Goal: Information Seeking & Learning: Learn about a topic

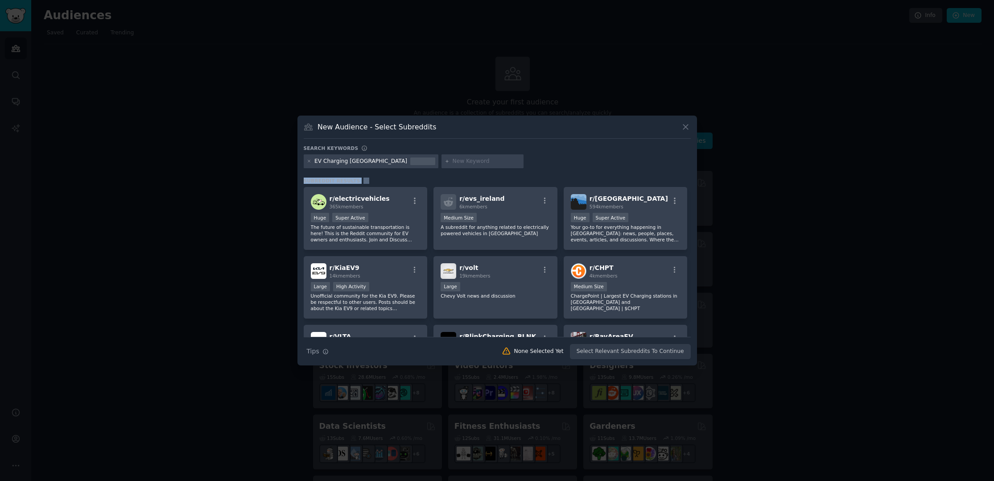
drag, startPoint x: 305, startPoint y: 180, endPoint x: 365, endPoint y: 178, distance: 60.7
click at [365, 178] on h3 "Subreddit Results 10" at bounding box center [497, 181] width 387 height 6
click at [392, 175] on div "Search keywords EV Charging [GEOGRAPHIC_DATA] Subreddit Results 10 r/ electricv…" at bounding box center [497, 252] width 387 height 215
click at [630, 233] on p "Your go-to for everything happening in [GEOGRAPHIC_DATA]: news, people, places,…" at bounding box center [626, 233] width 110 height 19
click at [365, 235] on p "The future of sustainable transportation is here! This is the Reddit community …" at bounding box center [366, 233] width 110 height 19
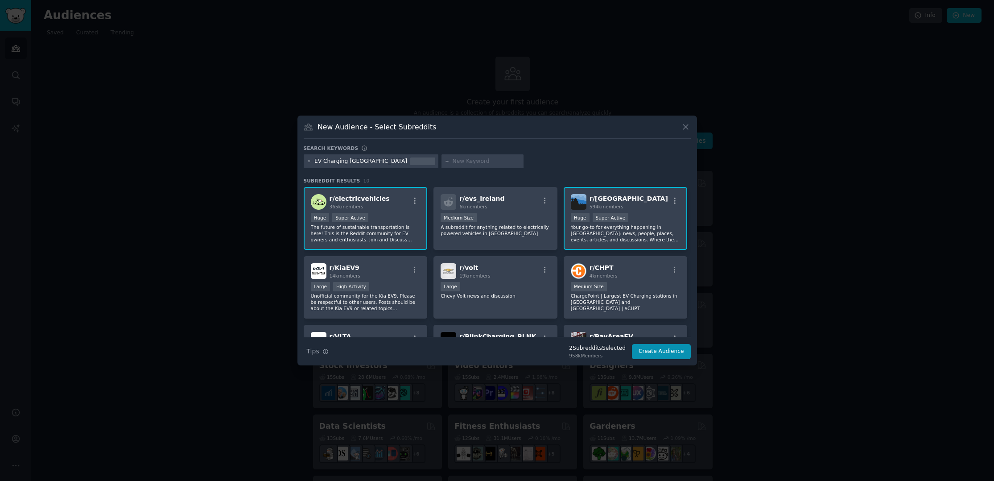
click at [633, 279] on div "r/ CHPT 4k members Medium Size ChargePoint | Largest EV Charging stations in [G…" at bounding box center [626, 287] width 124 height 63
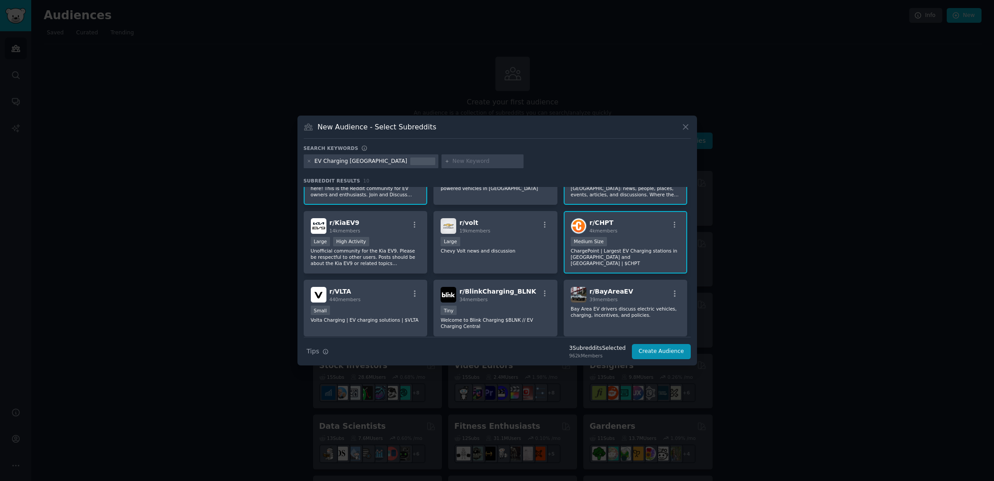
scroll to position [45, 0]
click at [517, 244] on div "10,000 - 100,000 members Large" at bounding box center [496, 242] width 110 height 11
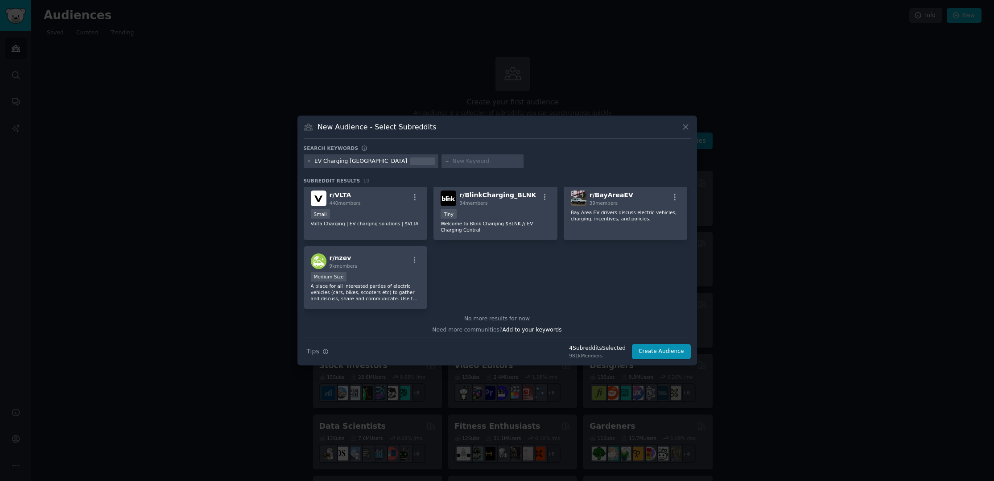
scroll to position [145, 0]
click at [453, 159] on input "text" at bounding box center [487, 161] width 68 height 8
click at [654, 351] on button "Create Audience" at bounding box center [661, 351] width 59 height 15
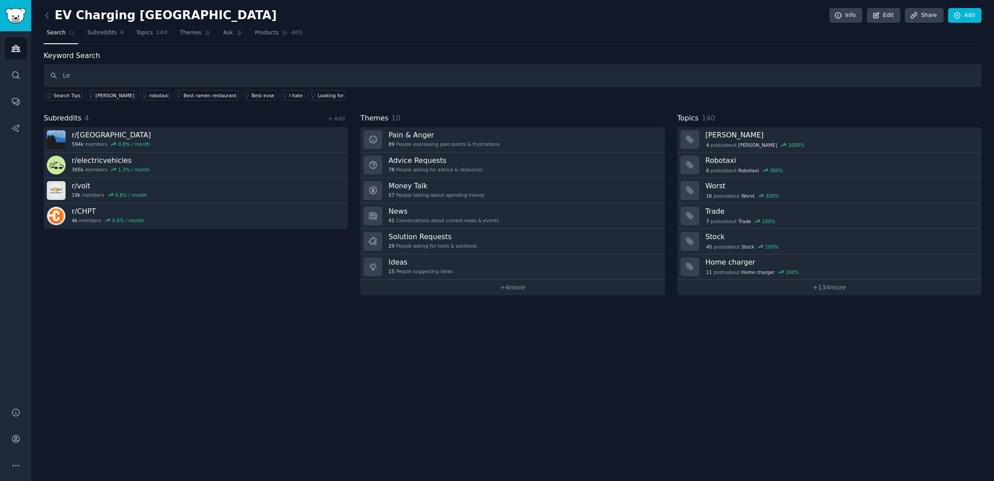
type input "L"
type input "charger not working [GEOGRAPHIC_DATA]"
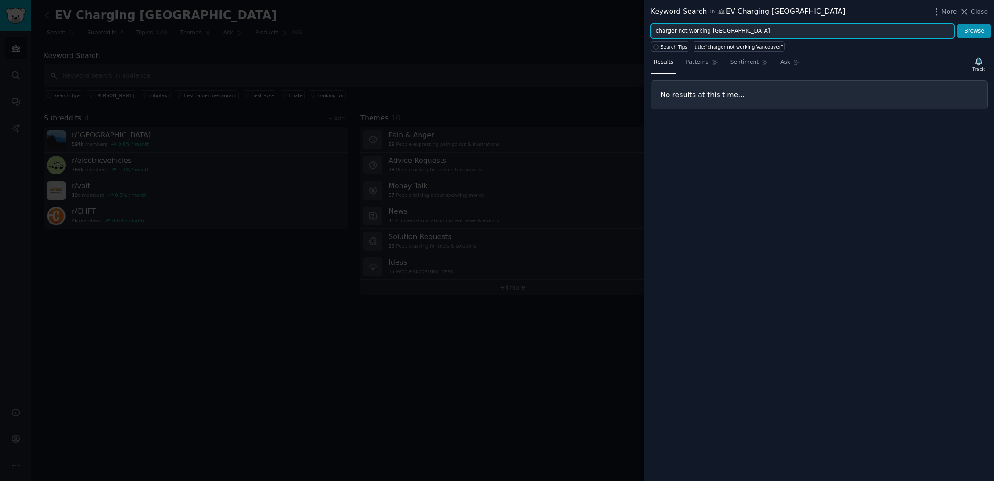
click at [744, 28] on input "charger not working [GEOGRAPHIC_DATA]" at bounding box center [803, 31] width 304 height 15
type input "charger not working"
click at [958, 24] on button "Browse" at bounding box center [974, 31] width 33 height 15
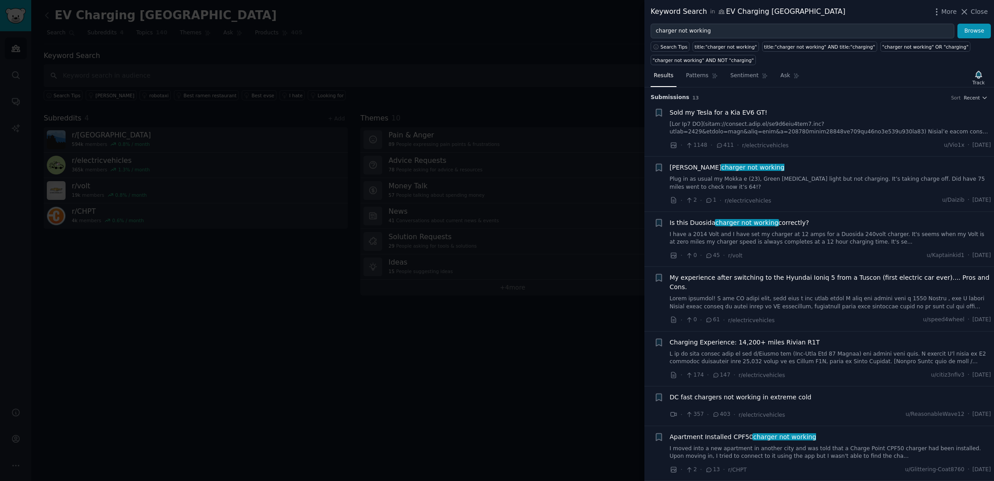
click at [694, 75] on span "Patterns" at bounding box center [697, 76] width 22 height 8
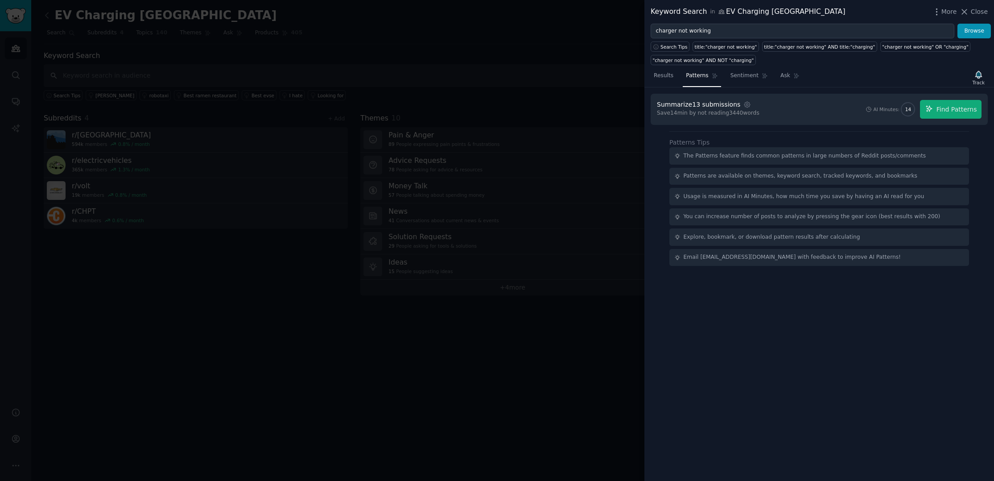
click at [738, 73] on span "Sentiment" at bounding box center [745, 76] width 28 height 8
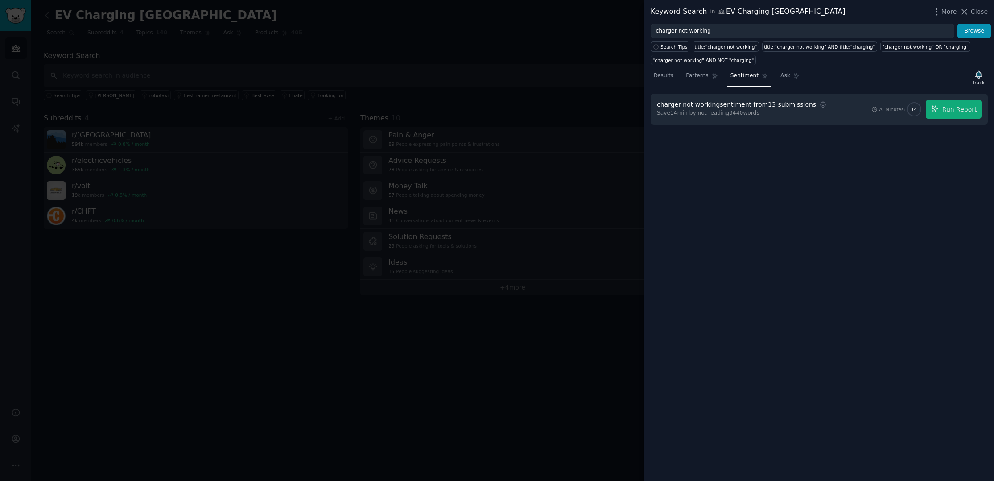
click at [976, 12] on span "Close" at bounding box center [979, 11] width 17 height 9
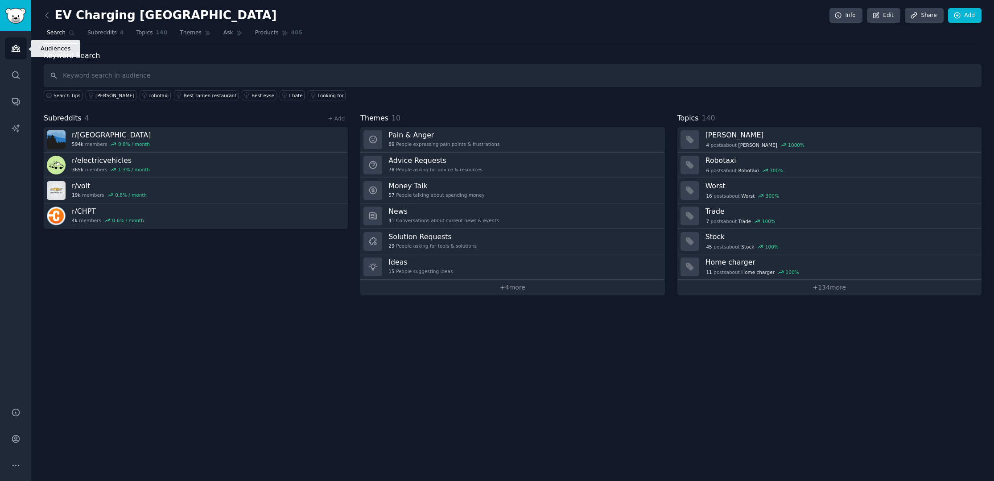
click at [18, 45] on icon "Sidebar" at bounding box center [15, 48] width 9 height 9
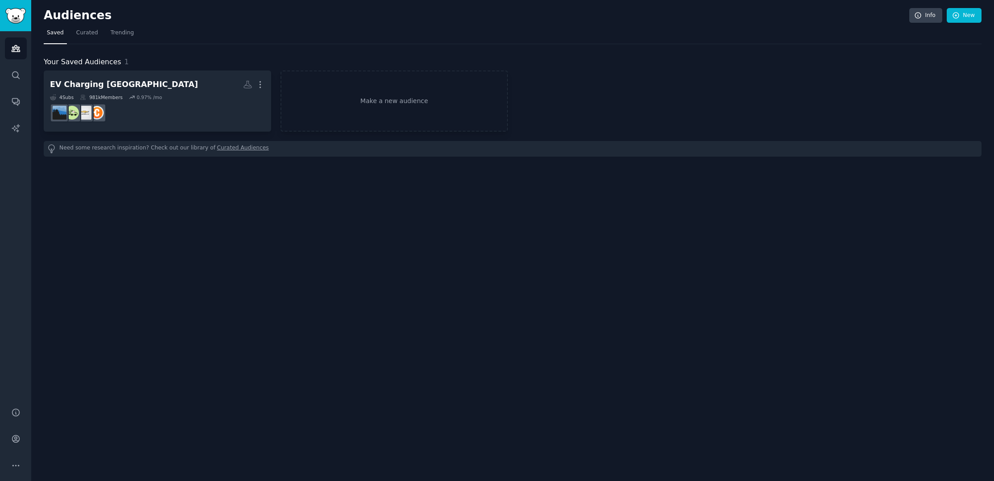
click at [257, 85] on icon "button" at bounding box center [260, 84] width 9 height 9
click at [239, 101] on p "Delete" at bounding box center [236, 103] width 21 height 9
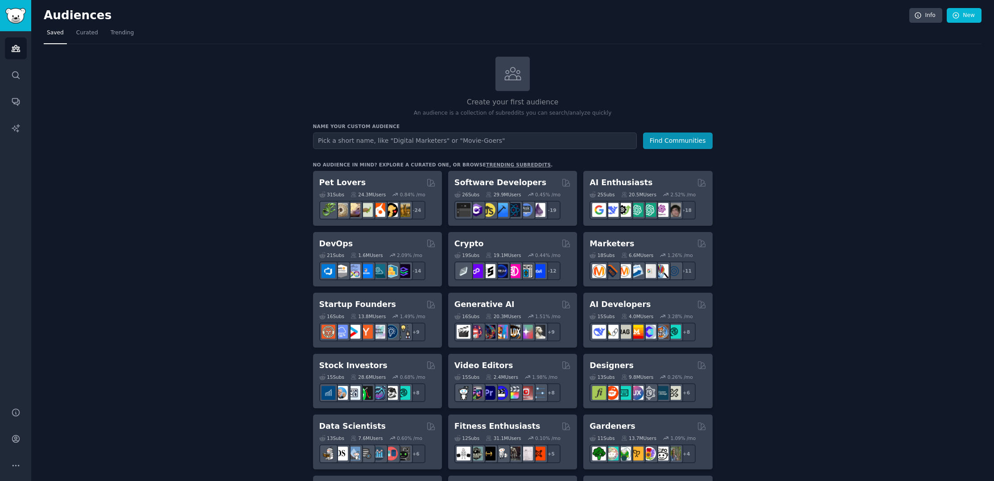
click at [343, 137] on input "text" at bounding box center [475, 140] width 324 height 17
type input "EV Charging [GEOGRAPHIC_DATA] [GEOGRAPHIC_DATA]"
click at [683, 139] on button "Find Communities" at bounding box center [678, 140] width 70 height 17
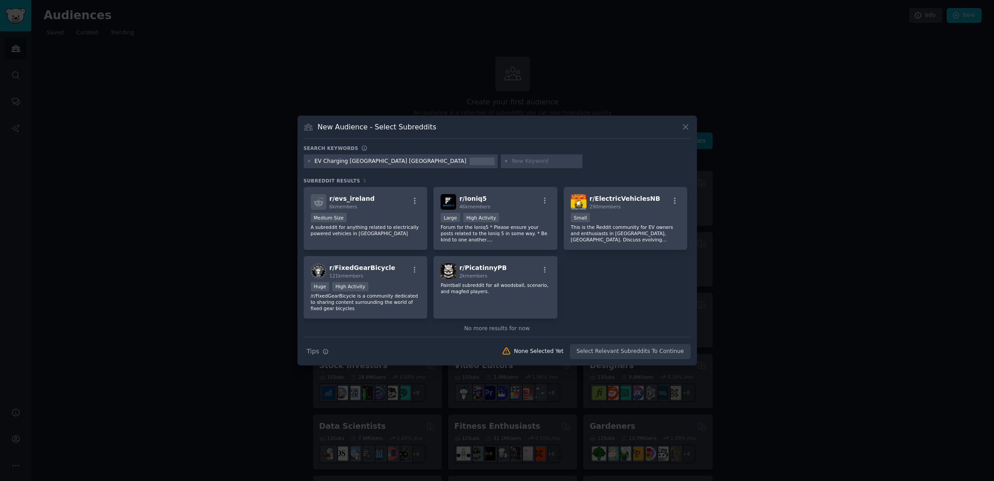
click at [310, 161] on icon at bounding box center [309, 161] width 5 height 5
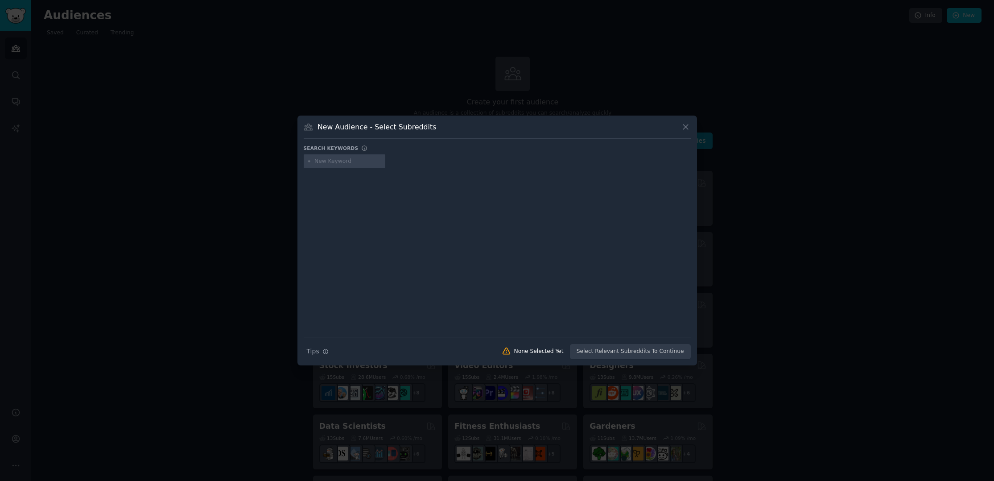
click at [335, 162] on input "text" at bounding box center [348, 161] width 68 height 8
type input "E"
type input "EVs"
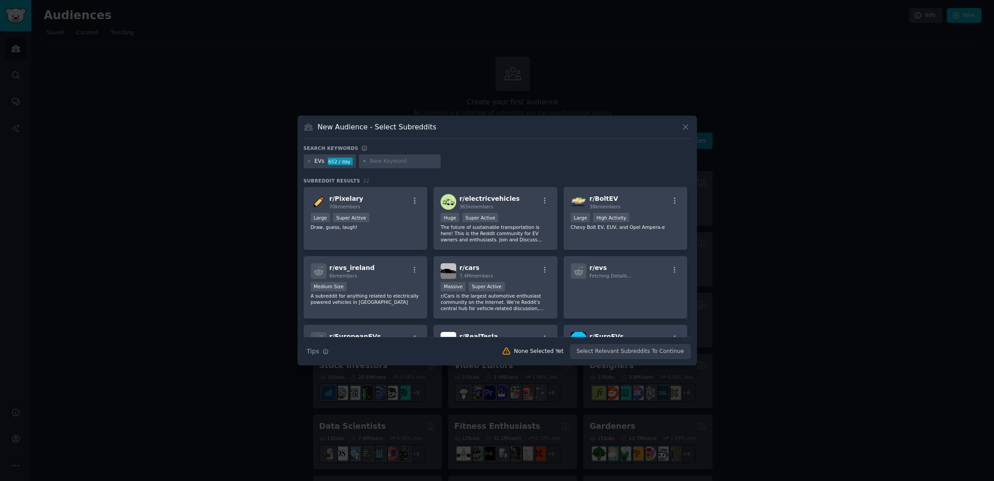
click at [308, 161] on icon at bounding box center [309, 161] width 5 height 5
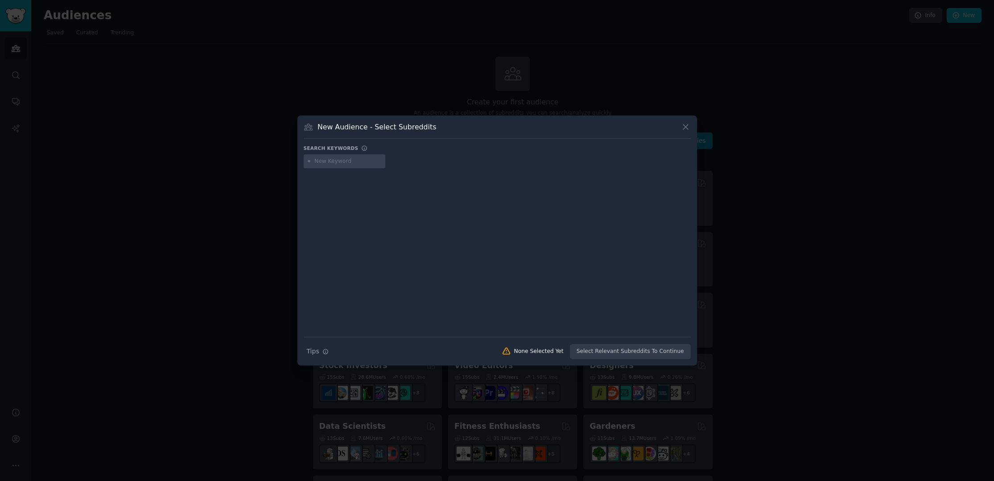
click at [325, 161] on input "text" at bounding box center [348, 161] width 68 height 8
type input "Electric Vehicles"
click at [363, 158] on input "Electric Vehicles" at bounding box center [348, 161] width 68 height 8
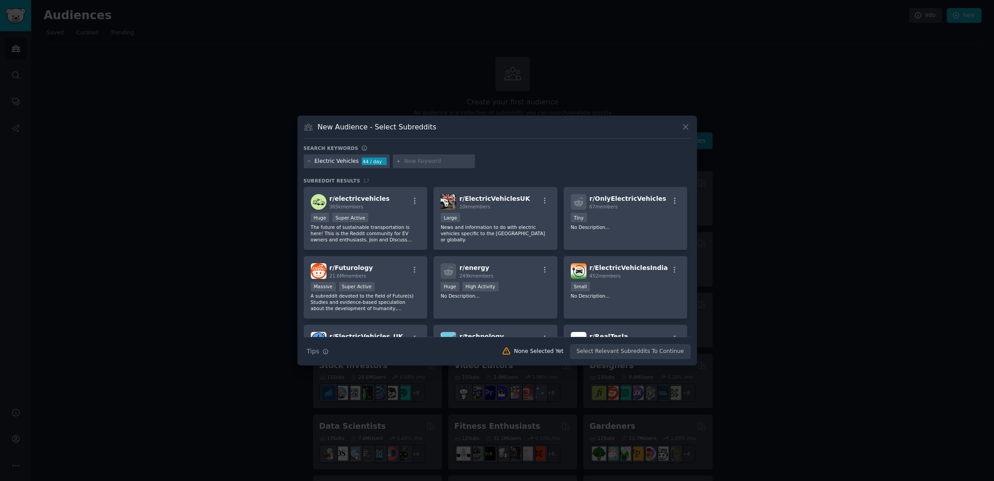
click at [381, 215] on div ">= 95th percentile for submissions / day Huge Super Active" at bounding box center [366, 218] width 110 height 11
click at [384, 283] on div "Massive Super Active" at bounding box center [366, 287] width 110 height 11
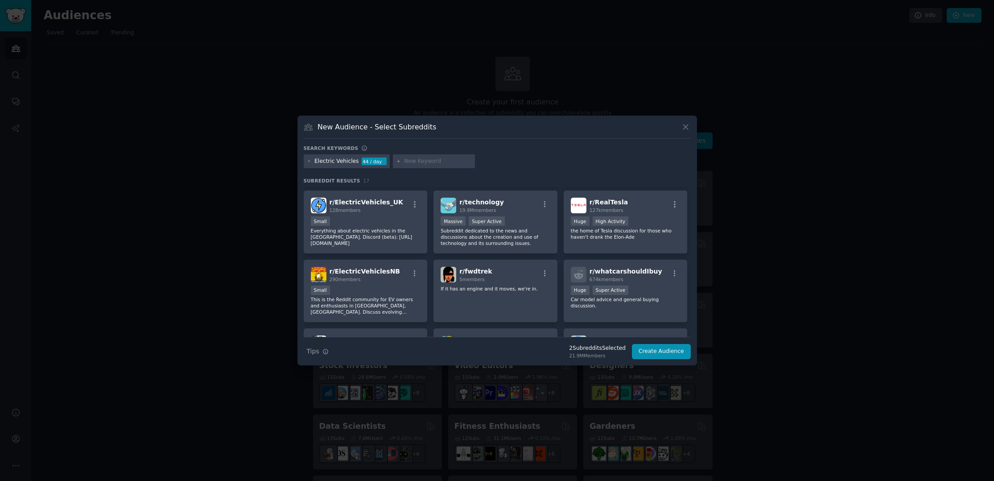
scroll to position [134, 0]
click at [638, 240] on div "r/ RealTesla 127k members Huge High Activity the home of Tesla discussion for t…" at bounding box center [626, 222] width 124 height 63
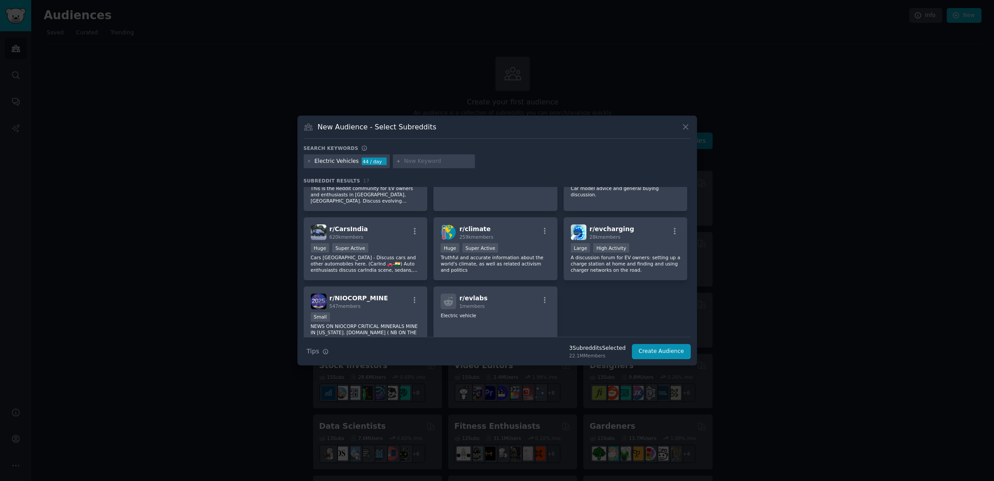
scroll to position [268, 0]
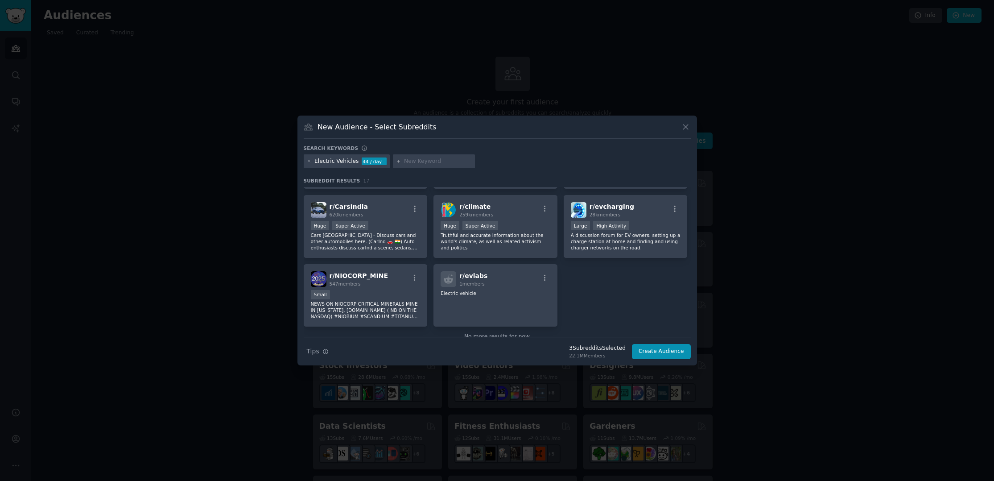
click at [618, 242] on p "A discussion forum for EV owners: setting up a charge station at home and findi…" at bounding box center [626, 241] width 110 height 19
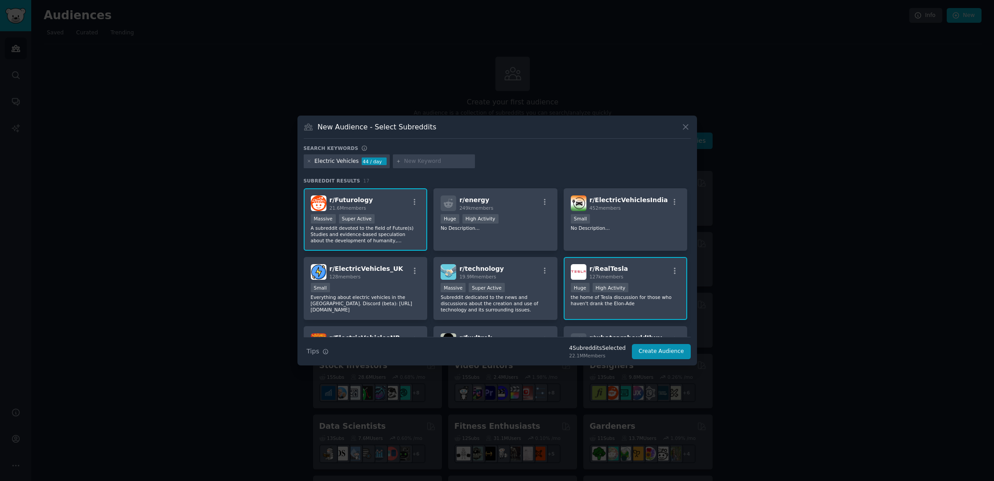
scroll to position [89, 0]
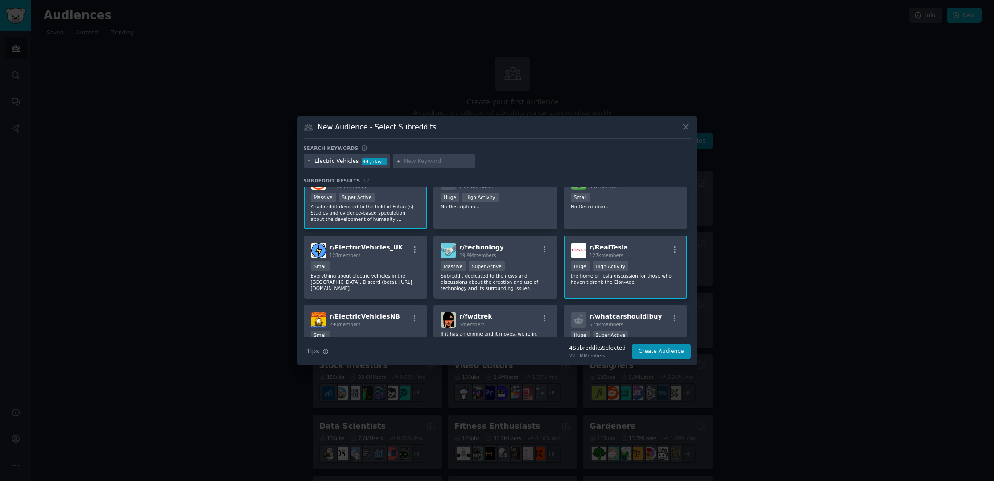
click at [632, 268] on div "Huge High Activity" at bounding box center [626, 266] width 110 height 11
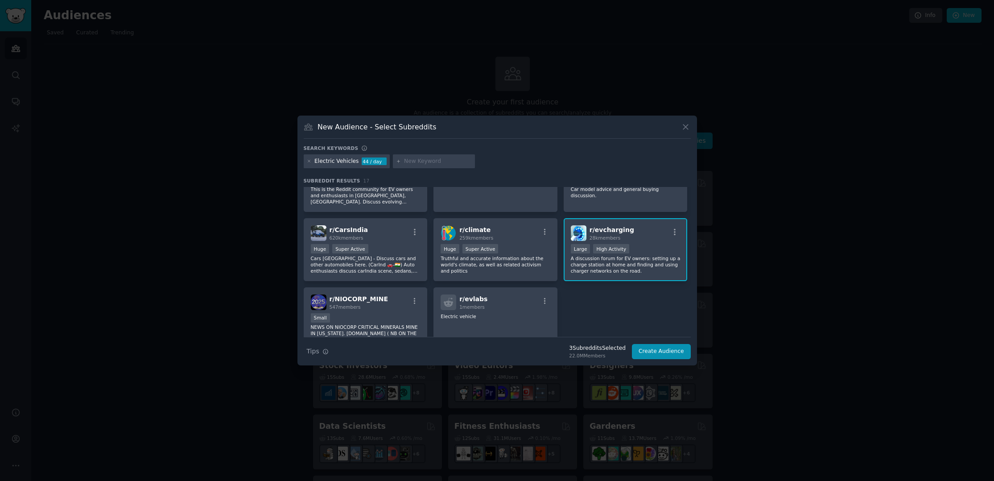
scroll to position [244, 0]
click at [418, 157] on input "text" at bounding box center [438, 161] width 68 height 8
type input "EVs"
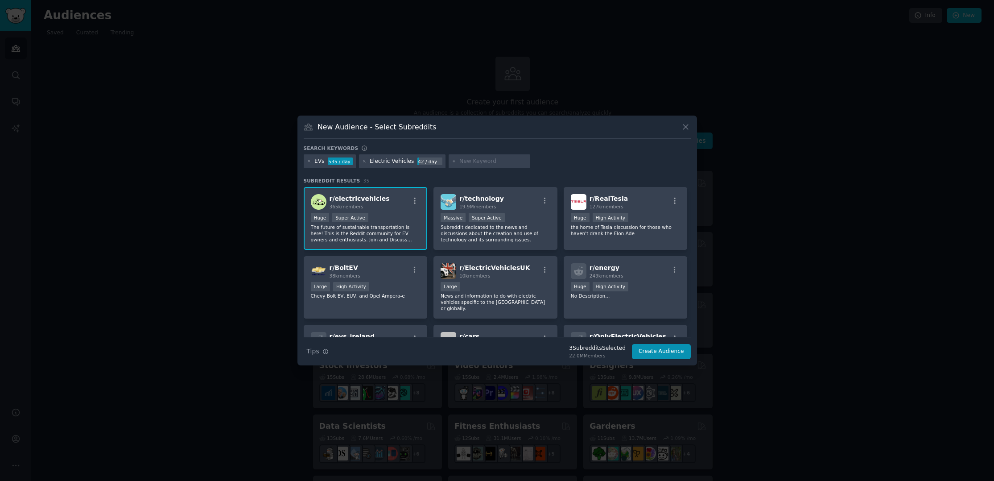
click at [594, 164] on div "EVs 535 / day Electric Vehicles 42 / day" at bounding box center [497, 162] width 387 height 17
click at [527, 238] on p "Subreddit dedicated to the news and discussions about the creation and use of t…" at bounding box center [496, 233] width 110 height 19
click at [391, 283] on div "Large High Activity" at bounding box center [366, 287] width 110 height 11
click at [644, 229] on p "the home of Tesla discussion for those who haven't drank the Elon-Ade" at bounding box center [626, 230] width 110 height 12
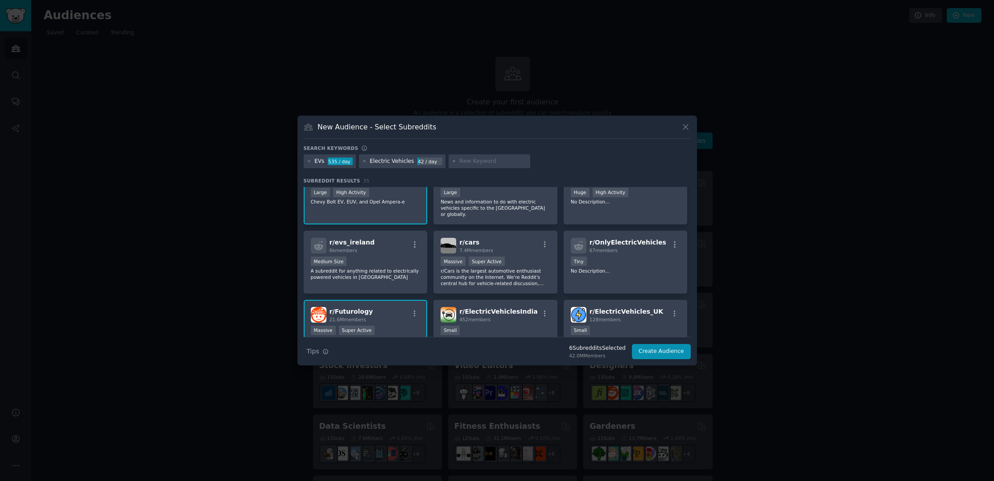
scroll to position [134, 0]
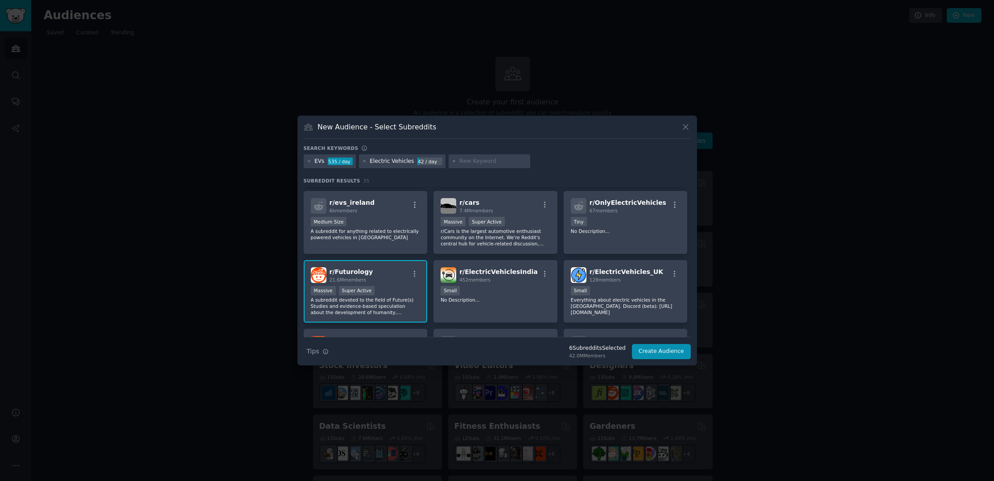
click at [517, 233] on p "r/Cars is the largest automotive enthusiast community on the Internet. We're Re…" at bounding box center [496, 237] width 110 height 19
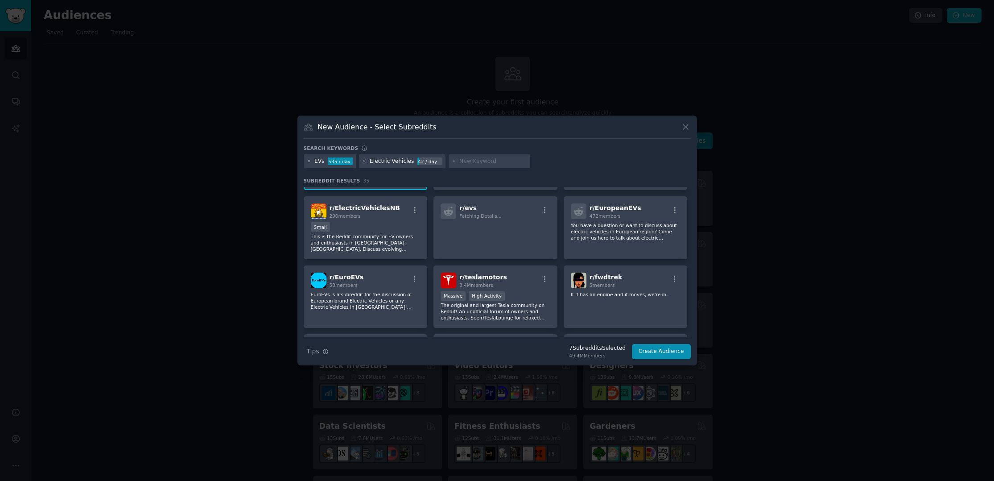
scroll to position [268, 0]
click at [519, 301] on p "The original and largest Tesla community on Reddit! An unofficial forum of owne…" at bounding box center [496, 310] width 110 height 19
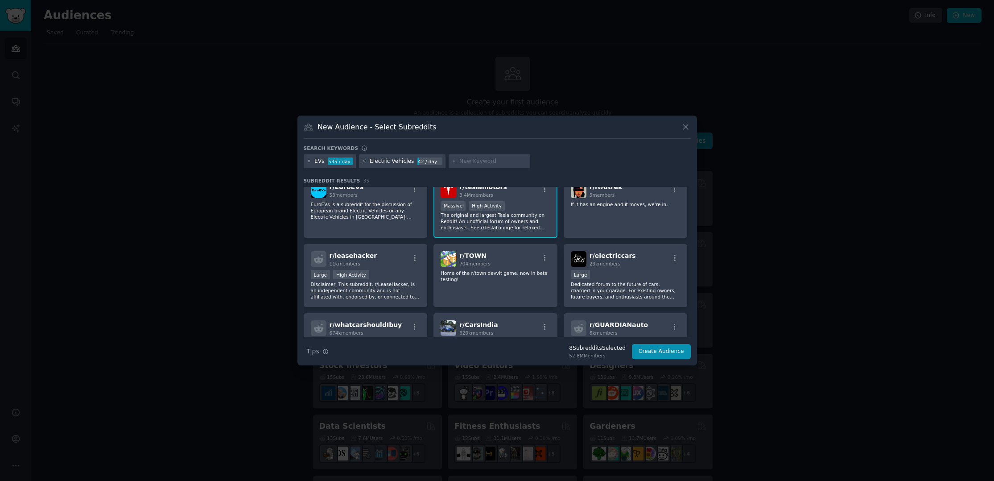
scroll to position [357, 0]
click at [633, 281] on p "Dedicated forum to the future of cars, charged in your garage. For existing own…" at bounding box center [626, 290] width 110 height 19
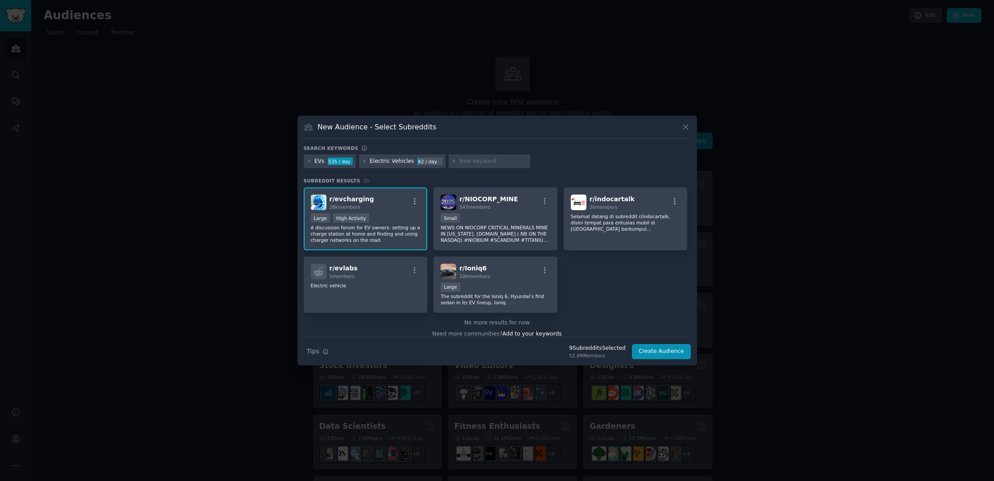
scroll to position [690, 0]
click at [500, 281] on div "Large" at bounding box center [496, 286] width 110 height 11
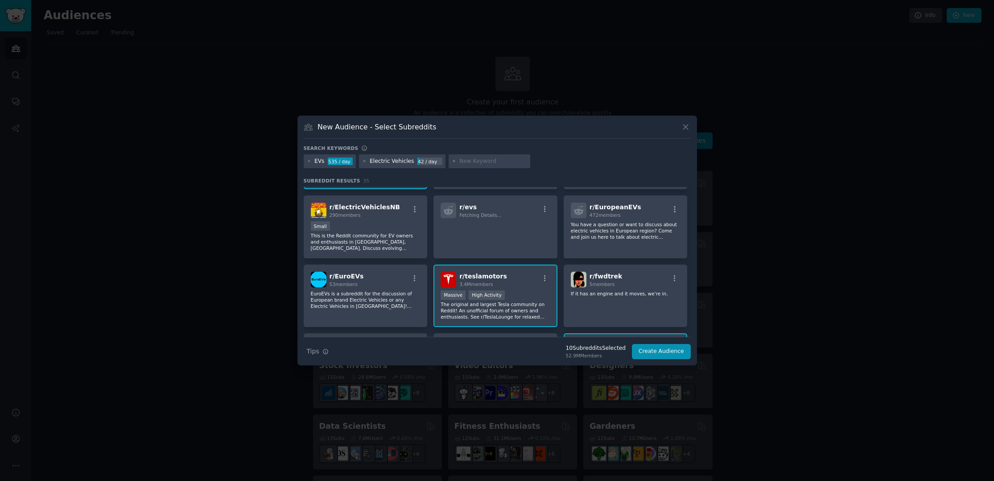
scroll to position [268, 0]
click at [663, 352] on button "Create Audience" at bounding box center [661, 351] width 59 height 15
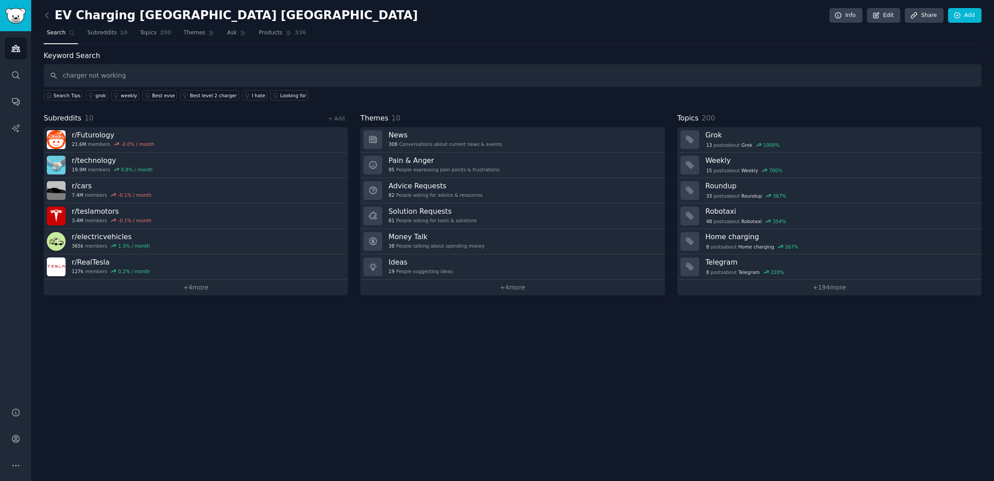
type input "charger not working"
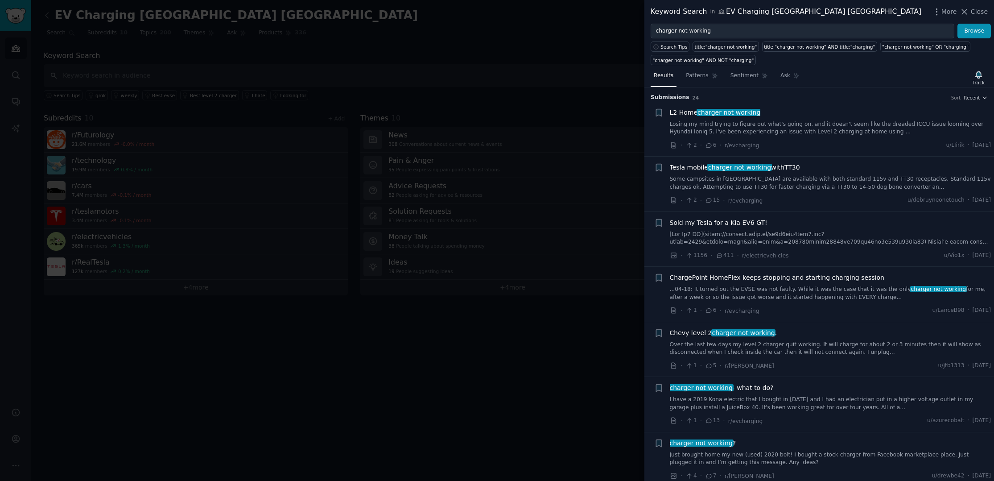
click at [706, 79] on link "Patterns" at bounding box center [702, 78] width 38 height 18
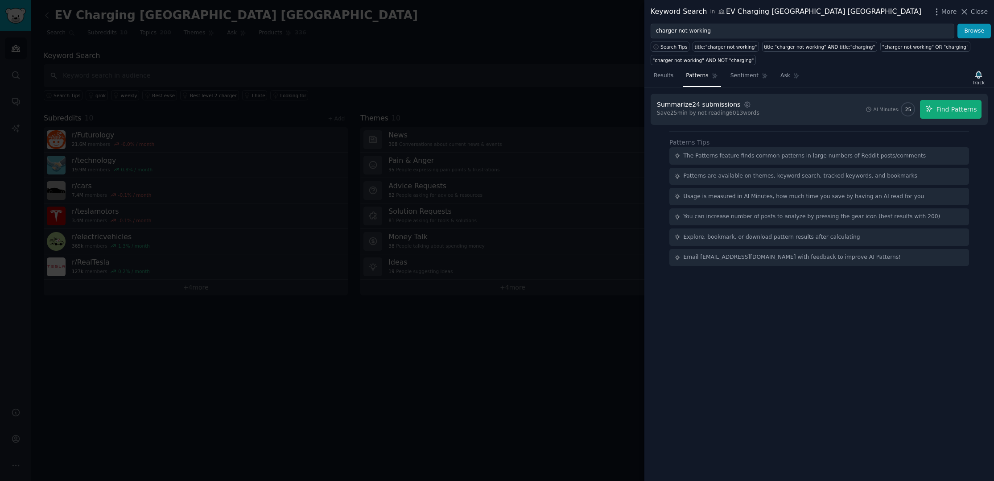
click at [782, 74] on span "Ask" at bounding box center [786, 76] width 10 height 8
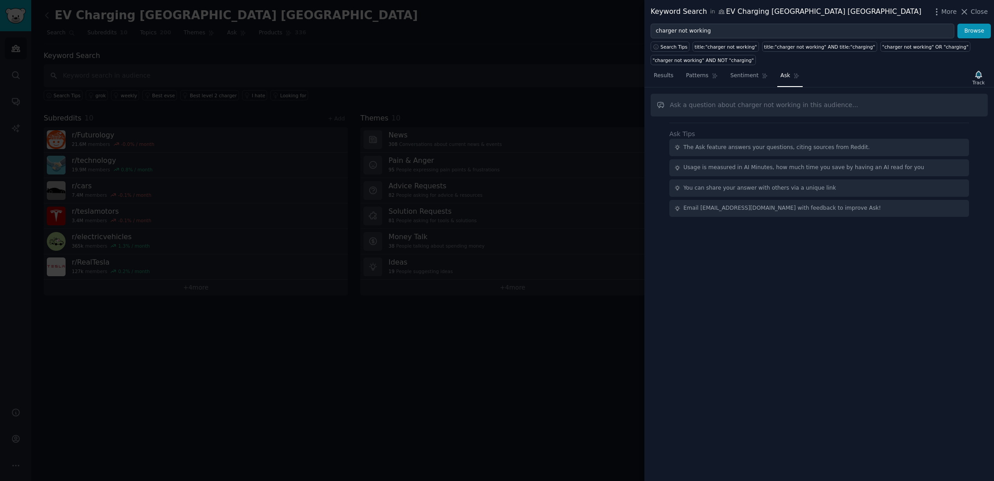
click at [658, 79] on span "Results" at bounding box center [664, 76] width 20 height 8
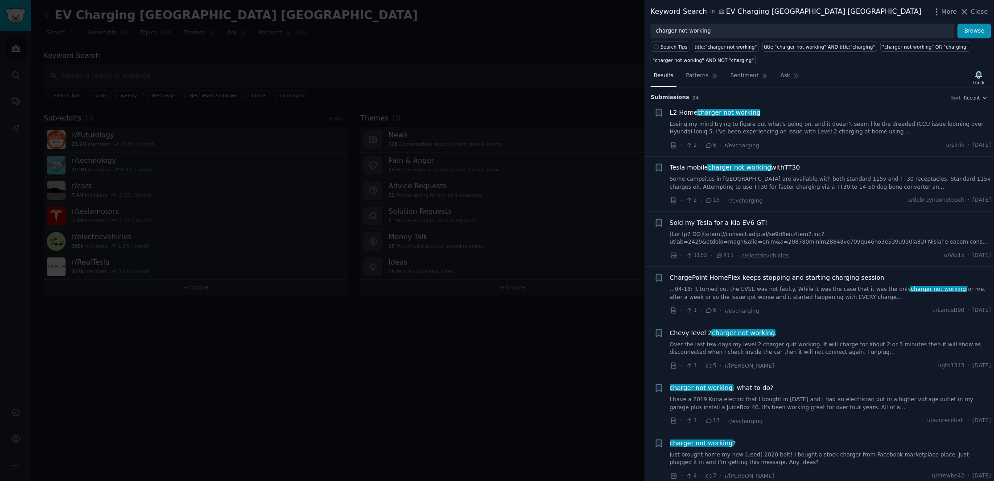
click at [671, 47] on span "Search Tips" at bounding box center [674, 47] width 27 height 6
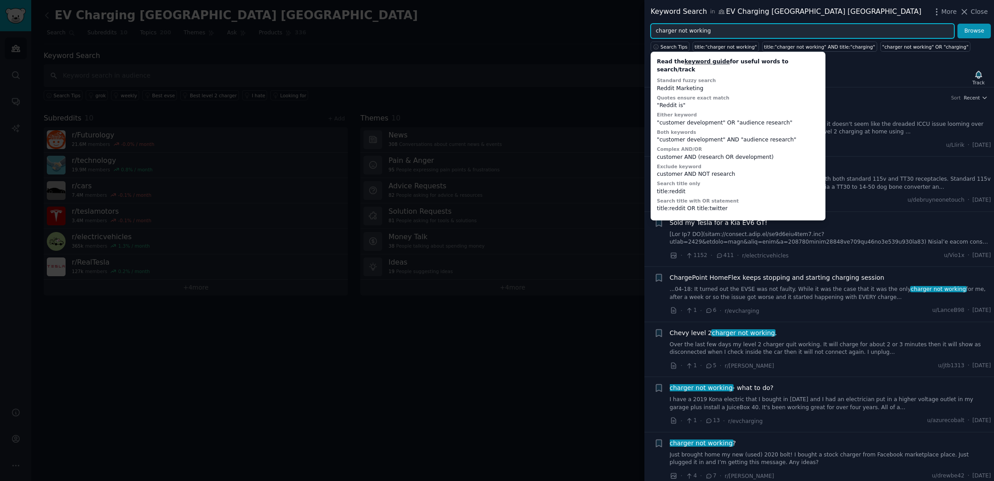
click at [734, 33] on input "charger not working" at bounding box center [803, 31] width 304 height 15
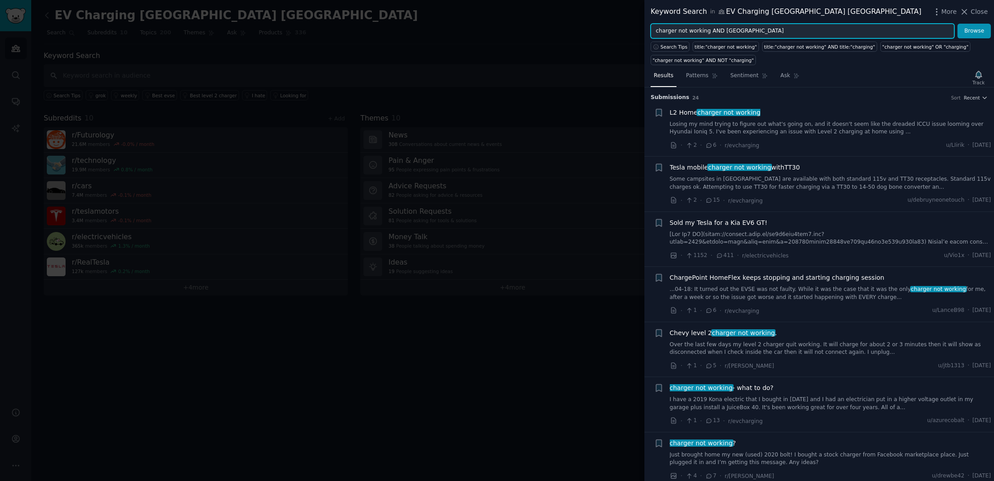
type input "charger not working AND [GEOGRAPHIC_DATA]"
click at [958, 24] on button "Browse" at bounding box center [974, 31] width 33 height 15
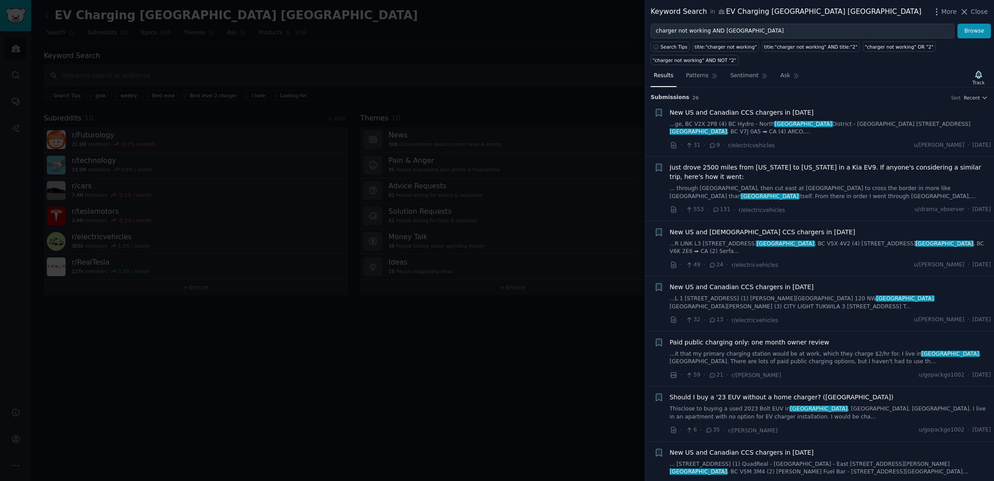
click at [697, 73] on span "Patterns" at bounding box center [697, 76] width 22 height 8
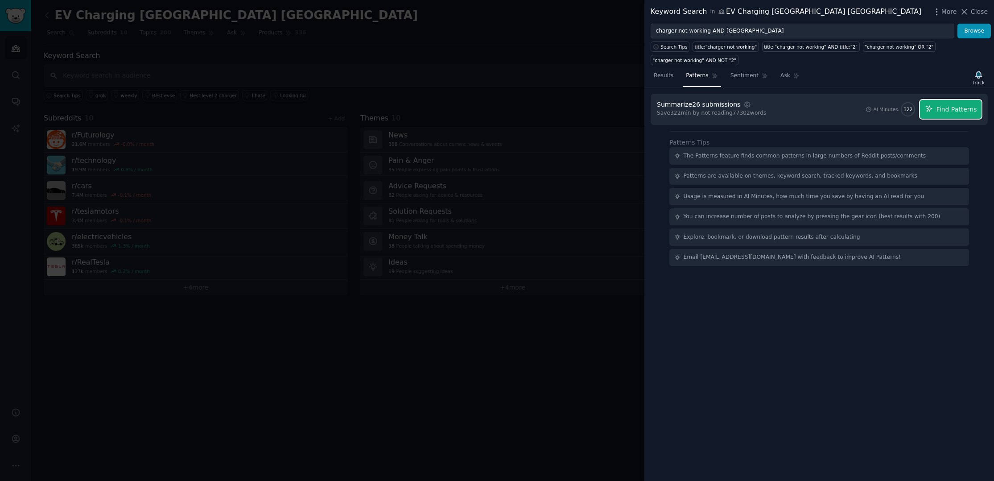
click at [958, 105] on span "Find Patterns" at bounding box center [957, 109] width 41 height 9
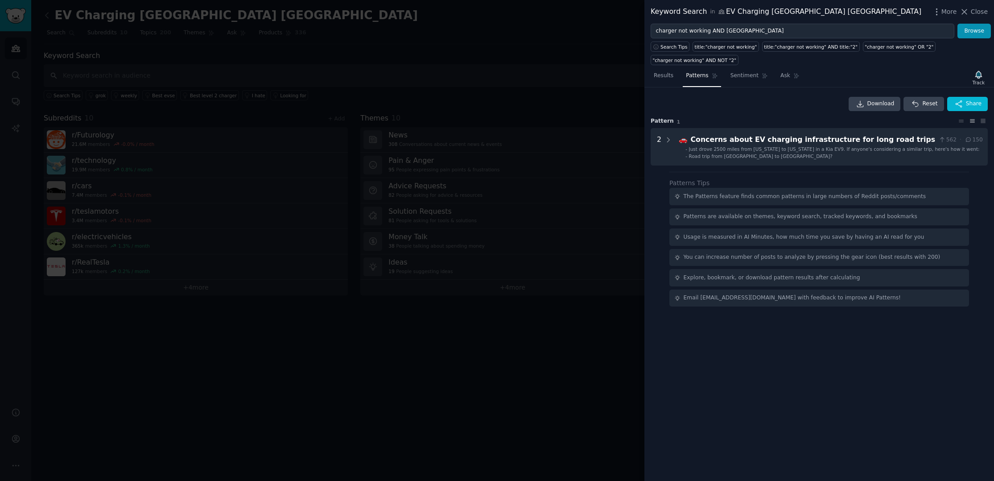
click at [745, 77] on span "Sentiment" at bounding box center [745, 76] width 28 height 8
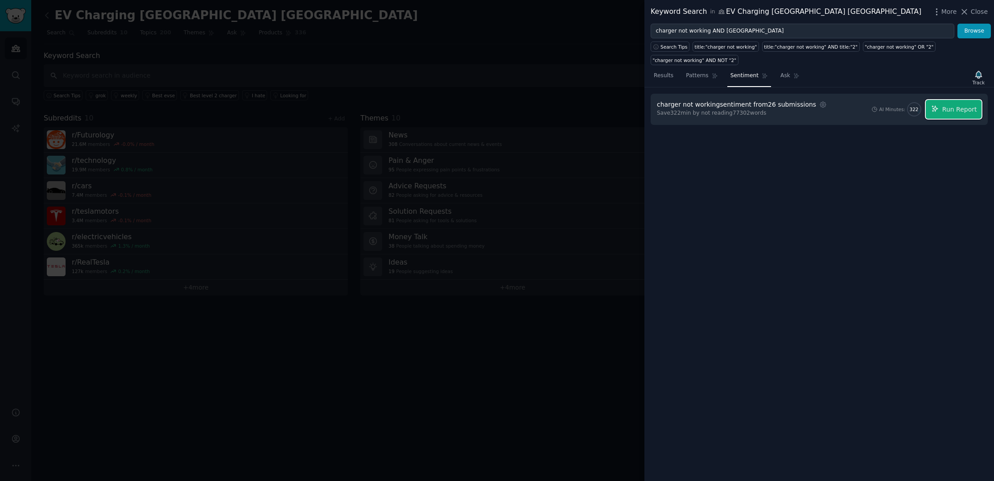
click at [949, 108] on span "Run Report" at bounding box center [960, 109] width 35 height 9
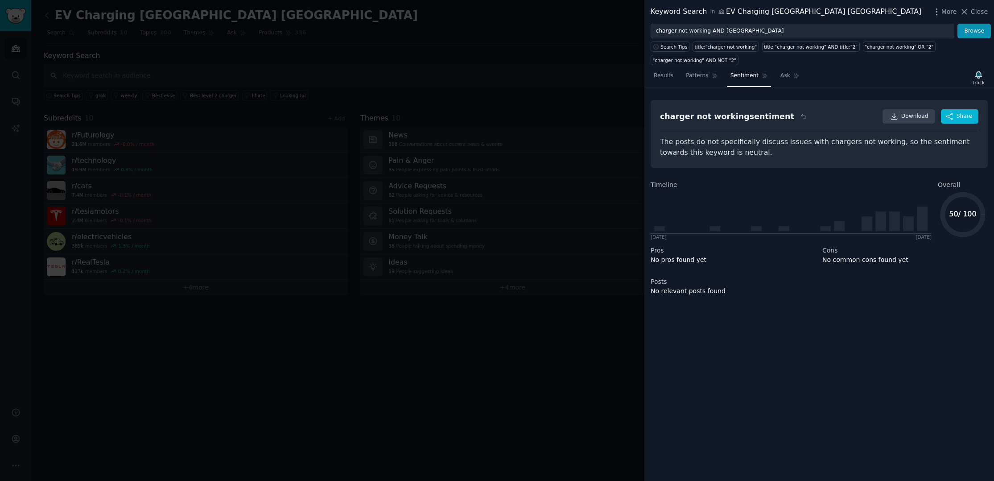
click at [665, 78] on span "Results" at bounding box center [664, 76] width 20 height 8
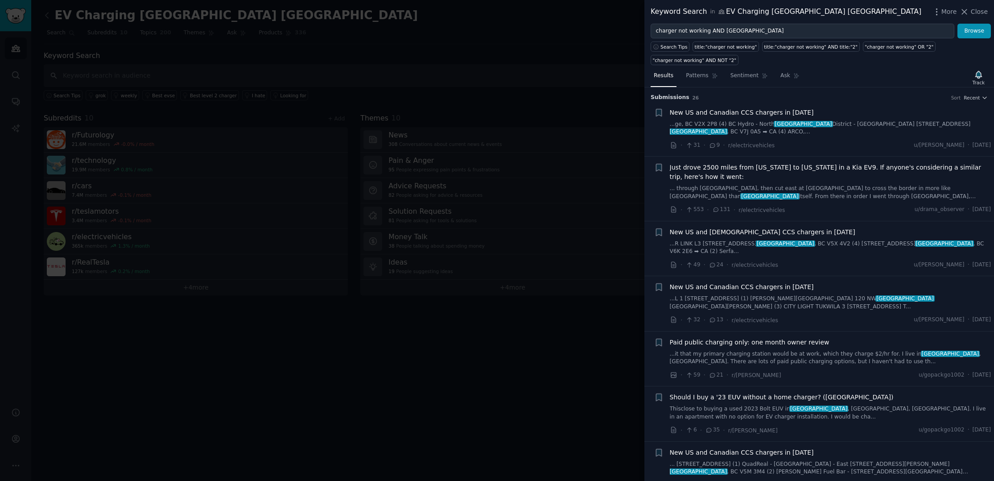
click at [732, 115] on span "New US and Canadian CCS chargers in [DATE]" at bounding box center [742, 112] width 144 height 9
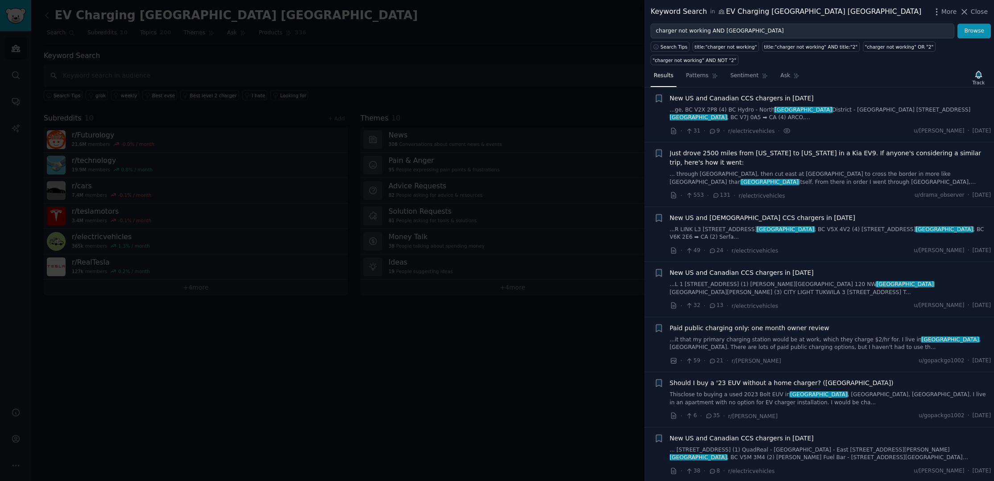
click at [759, 338] on link "...it that my primary charging station would be at work, which they charge $2/h…" at bounding box center [831, 344] width 322 height 16
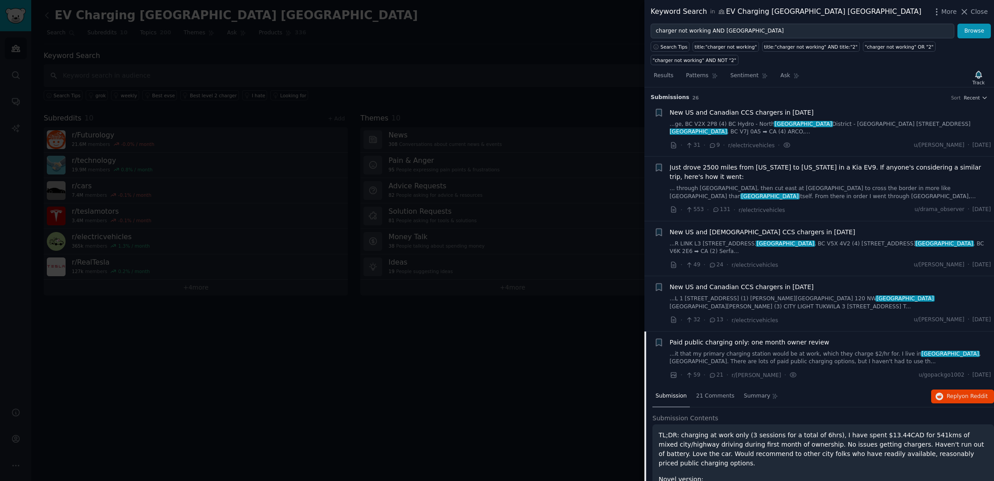
click at [737, 111] on span "New US and Canadian CCS chargers in [DATE]" at bounding box center [742, 112] width 144 height 9
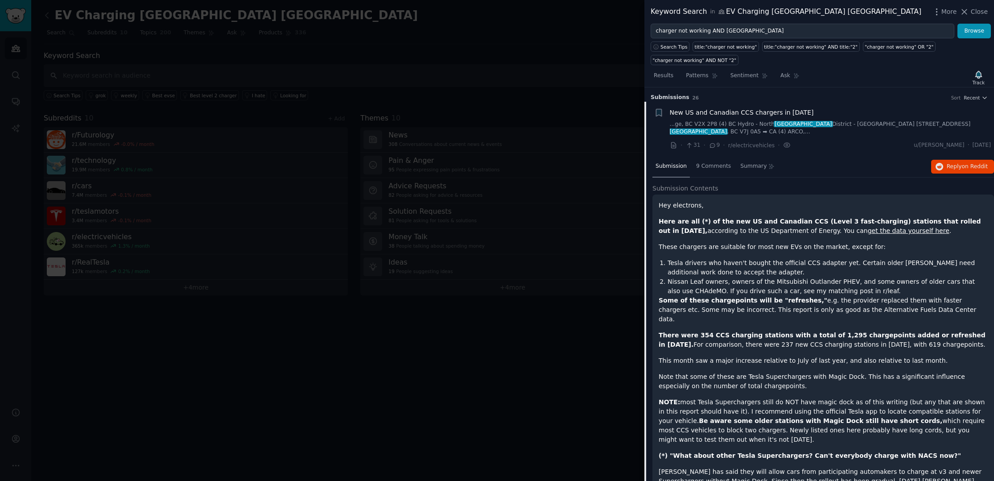
scroll to position [14, 0]
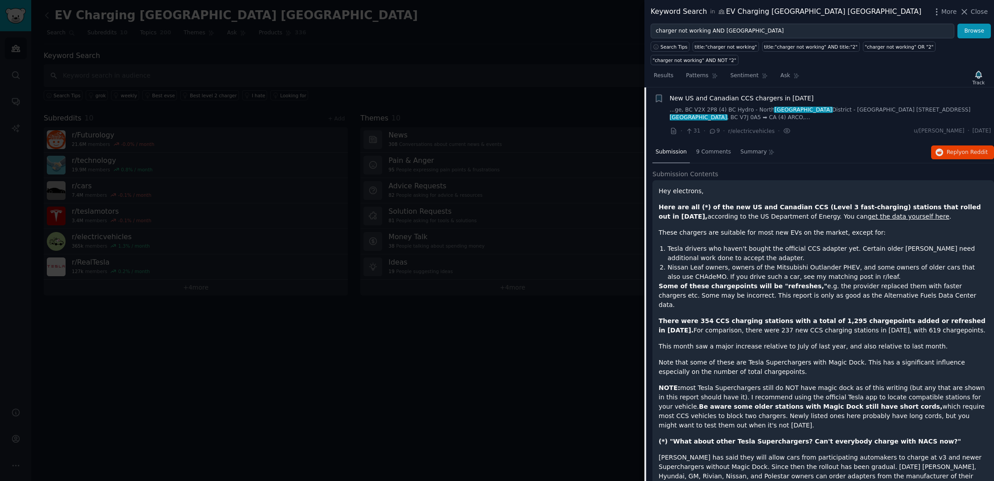
click at [868, 218] on link "get the data yourself here" at bounding box center [909, 216] width 82 height 7
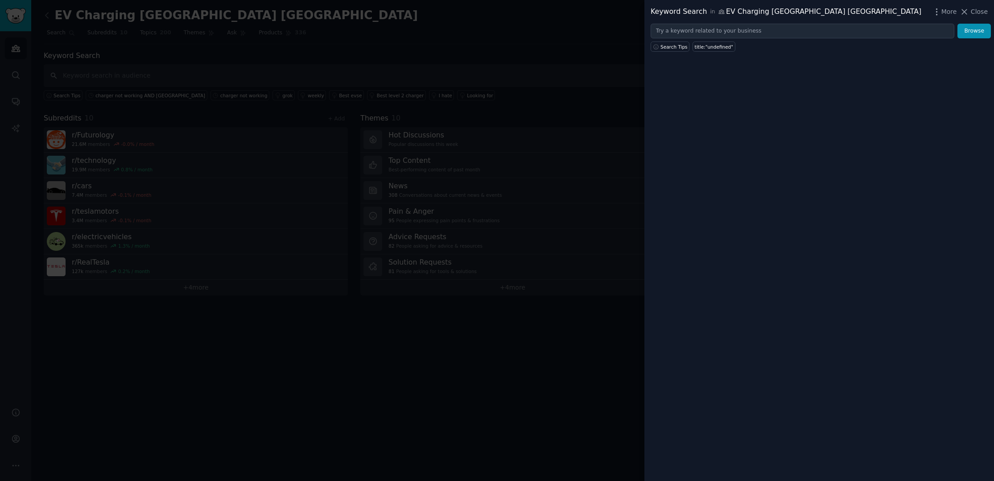
click at [586, 50] on div at bounding box center [497, 240] width 994 height 481
